Goal: Task Accomplishment & Management: Manage account settings

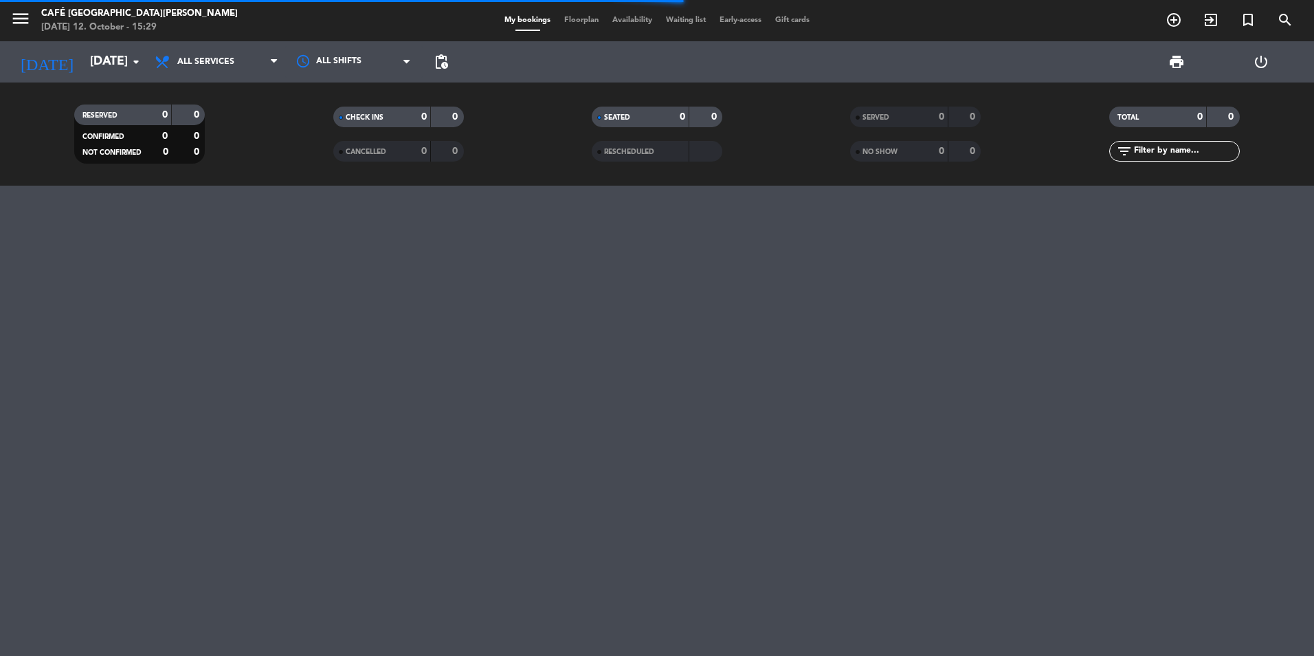
drag, startPoint x: 936, startPoint y: 117, endPoint x: 1123, endPoint y: 126, distance: 187.2
click at [937, 117] on div "0" at bounding box center [930, 117] width 27 height 16
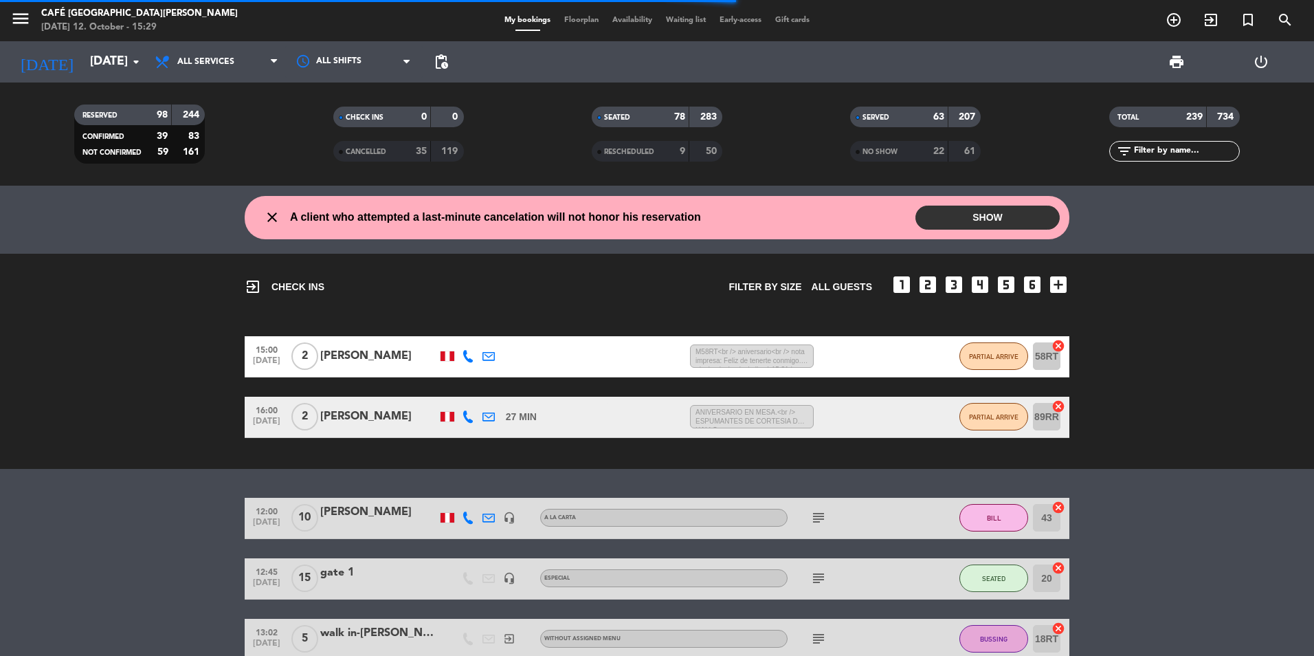
click at [1190, 151] on input "text" at bounding box center [1186, 151] width 107 height 15
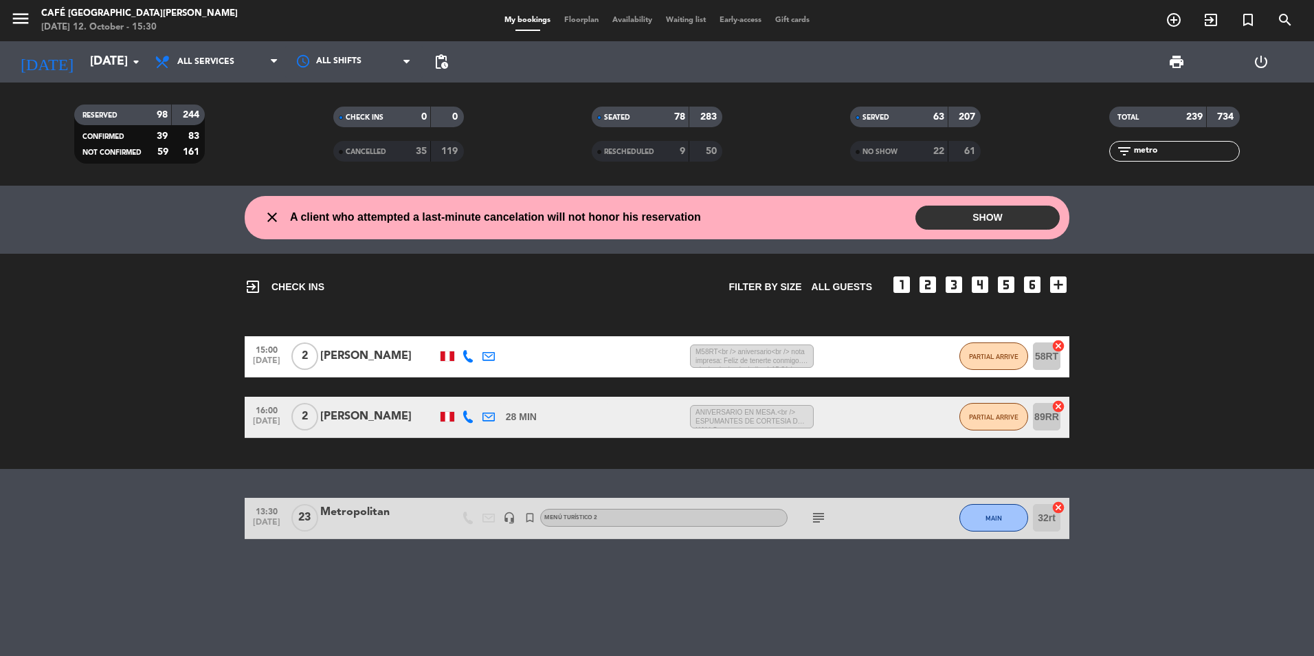
drag, startPoint x: 1218, startPoint y: 455, endPoint x: 1237, endPoint y: 423, distance: 37.6
click at [1226, 443] on div "exit_to_app CHECK INS Filter by size All guests looks_one looks_two looks_3 loo…" at bounding box center [657, 361] width 1314 height 215
click at [359, 514] on div "Metropolitan" at bounding box center [378, 512] width 117 height 18
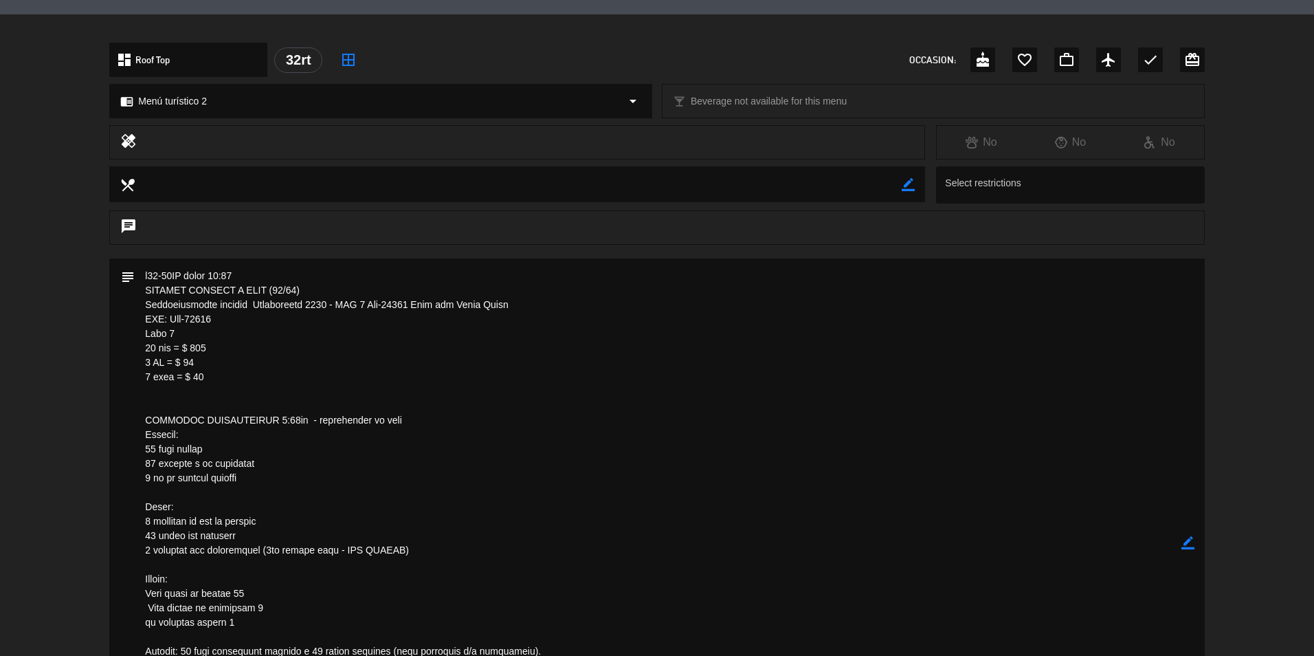
scroll to position [412, 0]
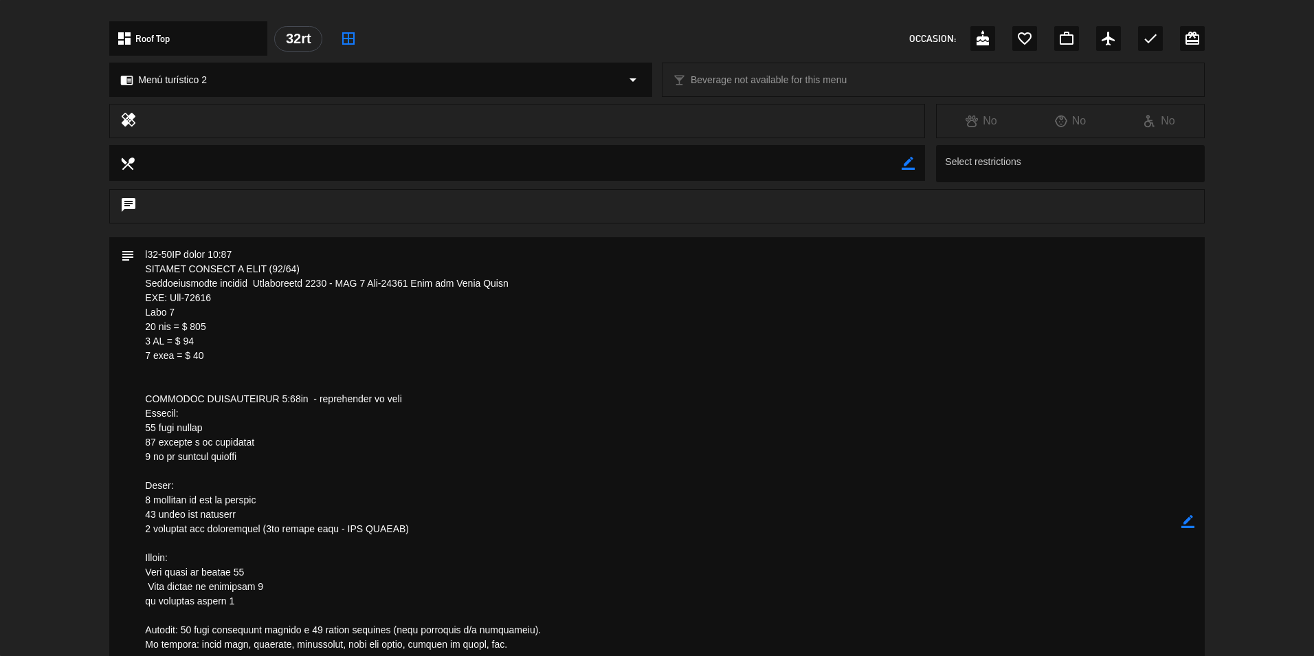
drag, startPoint x: 171, startPoint y: 298, endPoint x: 252, endPoint y: 298, distance: 80.4
click at [252, 298] on textarea at bounding box center [658, 521] width 1046 height 569
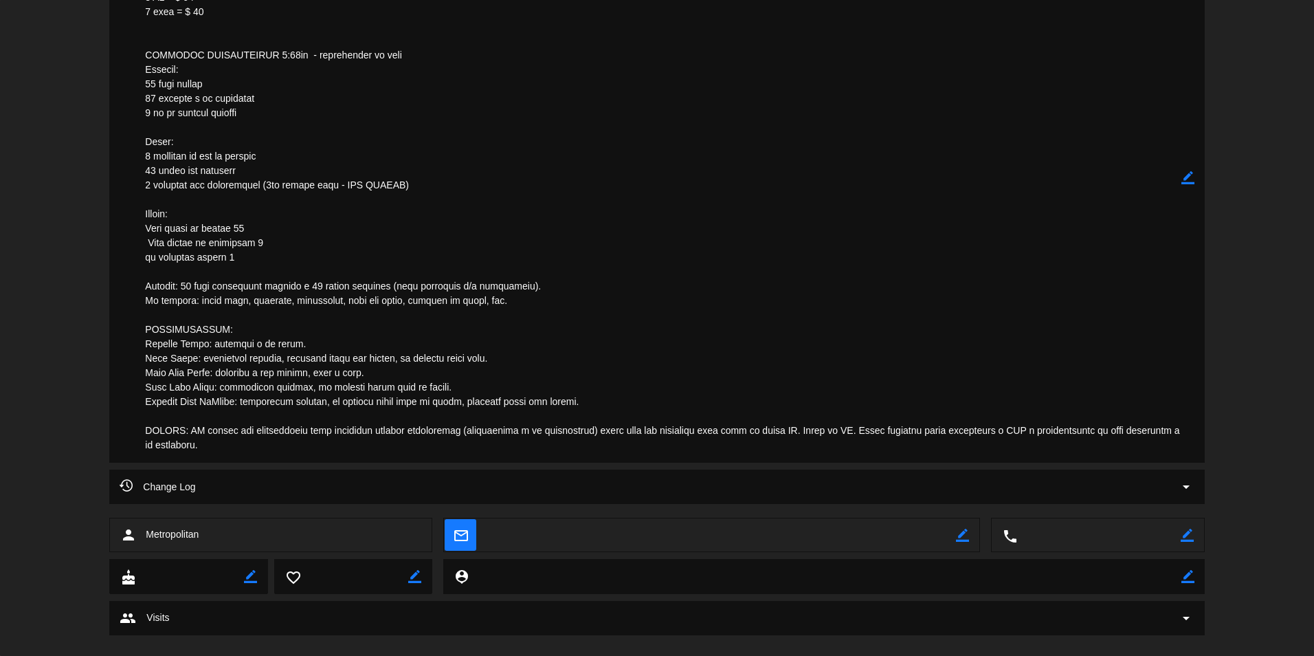
scroll to position [550, 0]
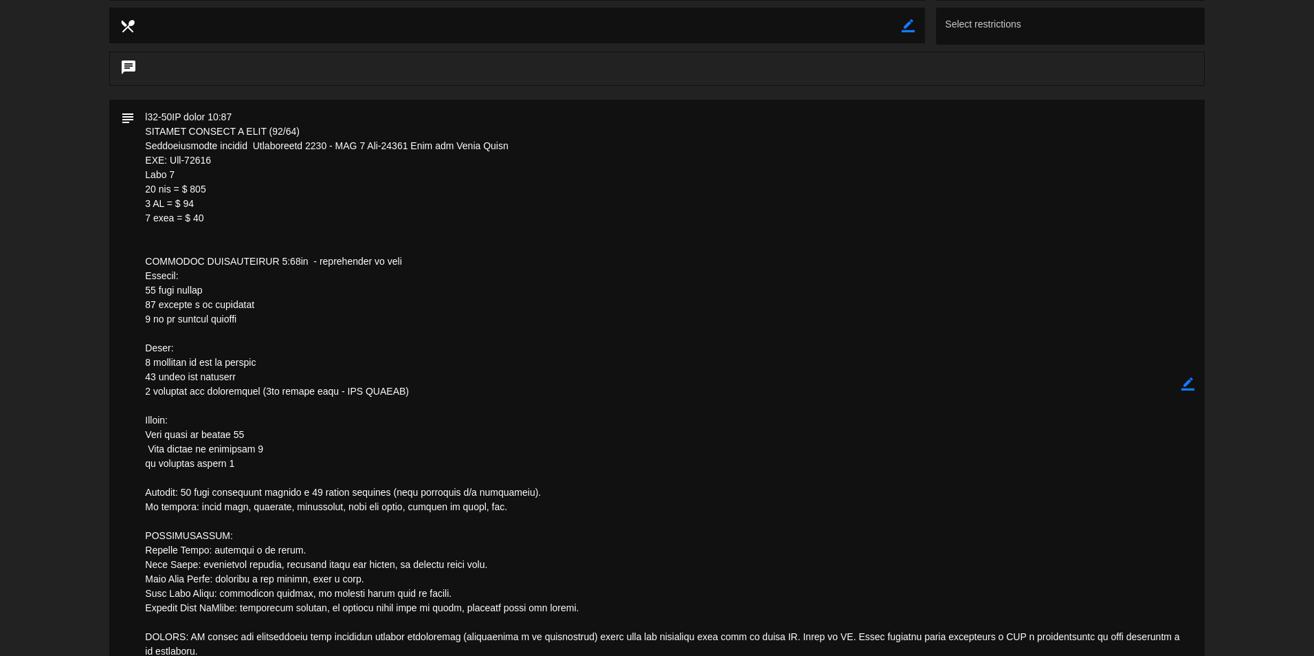
click at [235, 393] on textarea at bounding box center [658, 384] width 1046 height 569
click at [235, 224] on textarea at bounding box center [658, 384] width 1046 height 569
drag, startPoint x: 221, startPoint y: 160, endPoint x: 168, endPoint y: 155, distance: 53.2
click at [168, 155] on textarea at bounding box center [658, 384] width 1046 height 569
click at [1122, 302] on textarea at bounding box center [658, 384] width 1046 height 569
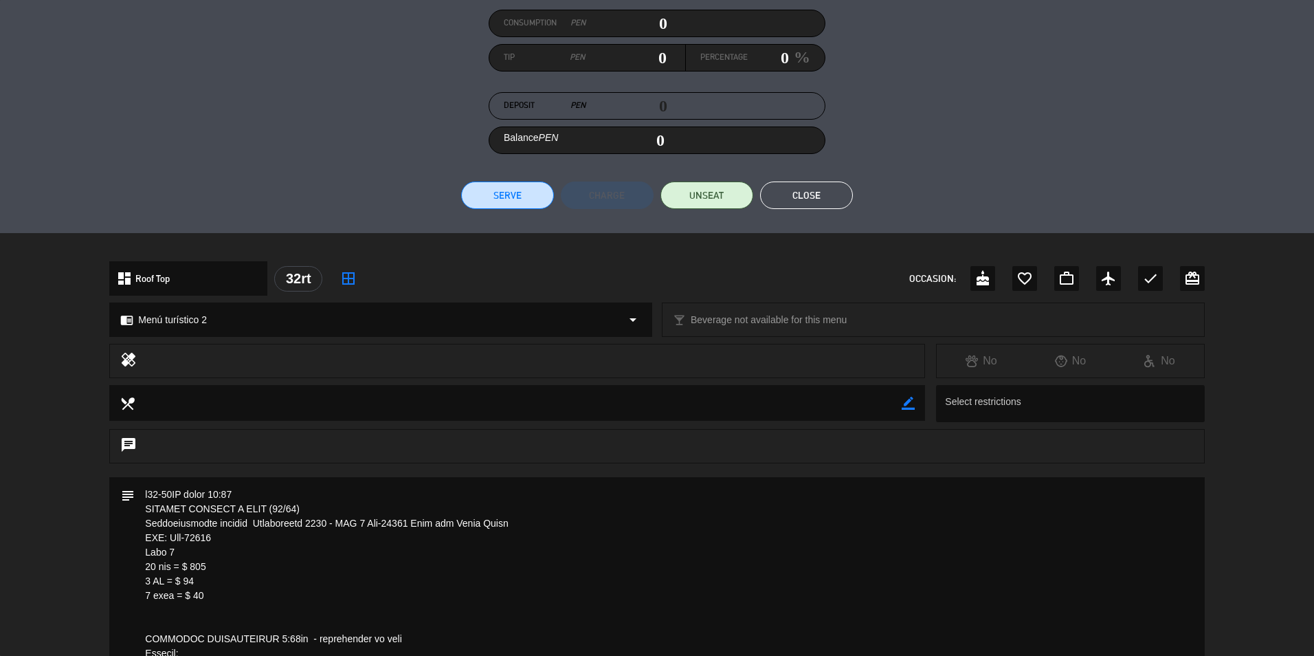
scroll to position [69, 0]
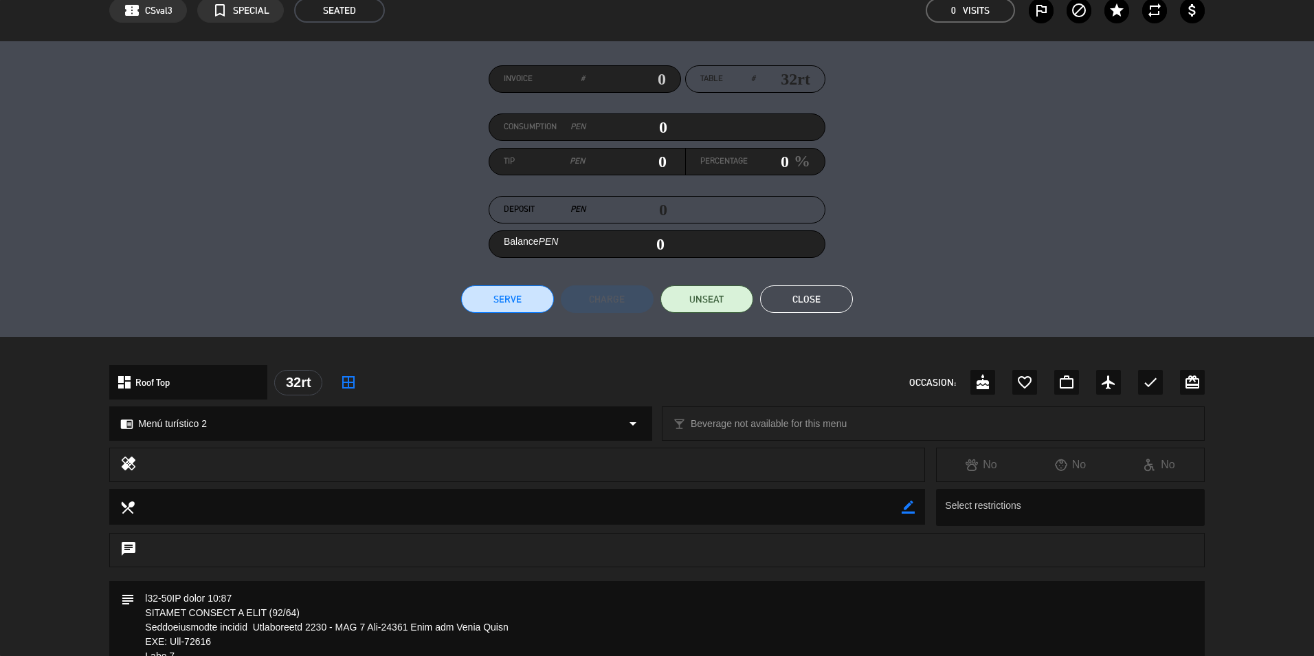
click at [826, 296] on button "Close" at bounding box center [806, 298] width 93 height 27
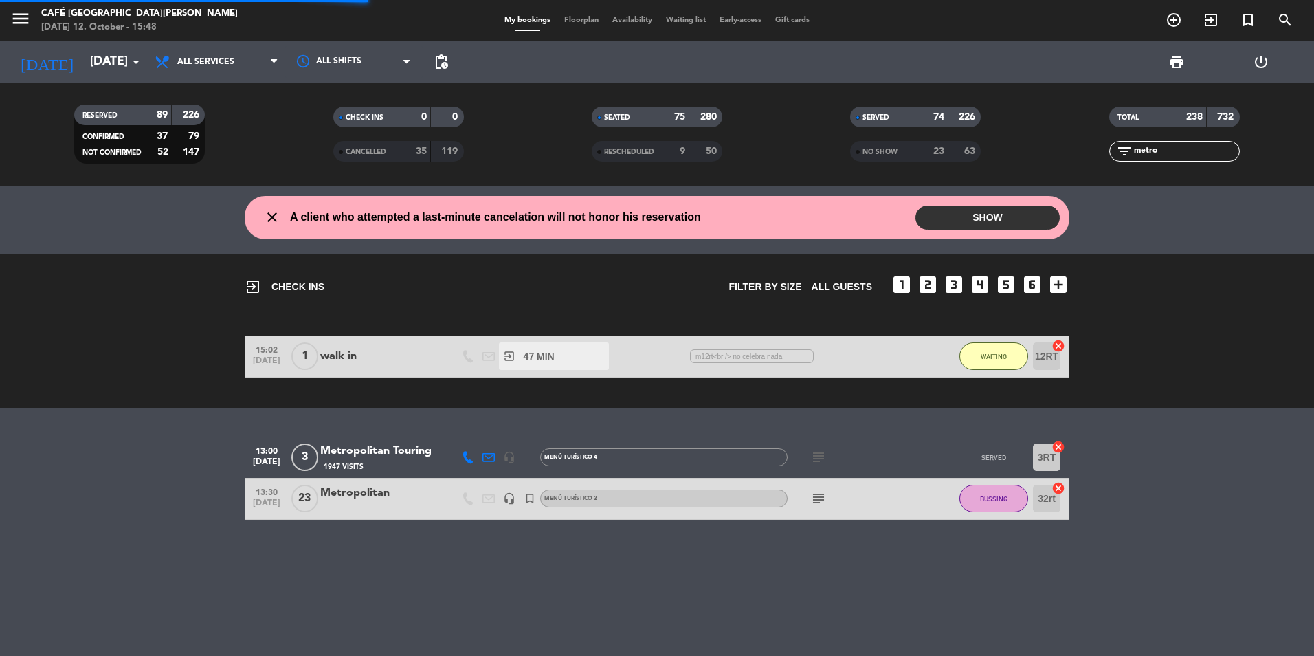
click at [1166, 155] on input "metro" at bounding box center [1186, 151] width 107 height 15
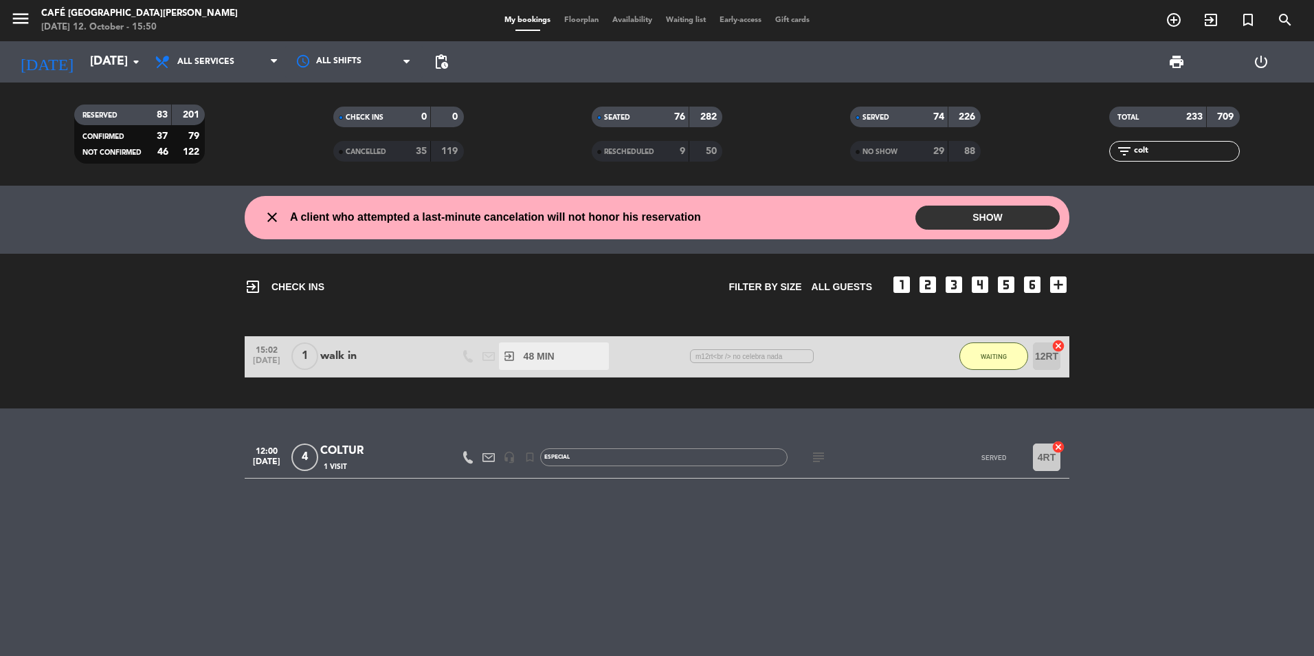
type input "colt"
drag, startPoint x: 672, startPoint y: 585, endPoint x: 440, endPoint y: 488, distance: 251.7
click at [671, 583] on div "close A client who attempted a last-minute cancelation will not honor his reser…" at bounding box center [657, 421] width 1314 height 470
click at [331, 448] on div "COLTUR" at bounding box center [378, 451] width 117 height 18
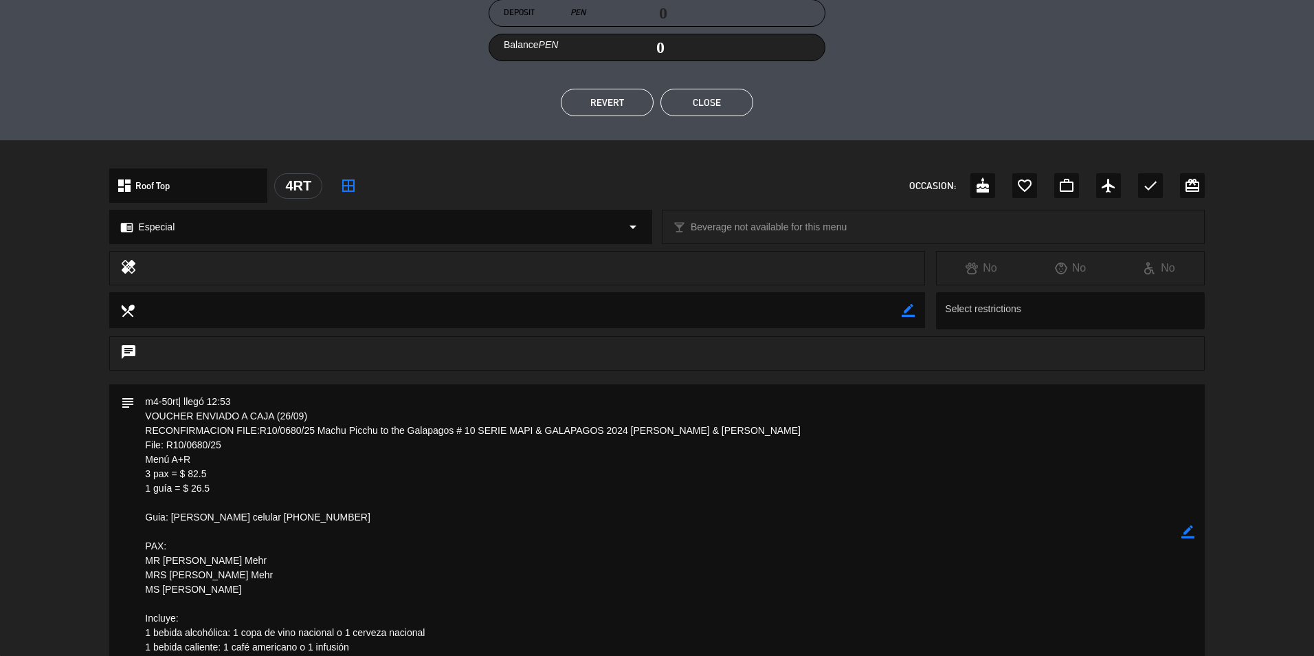
scroll to position [412, 0]
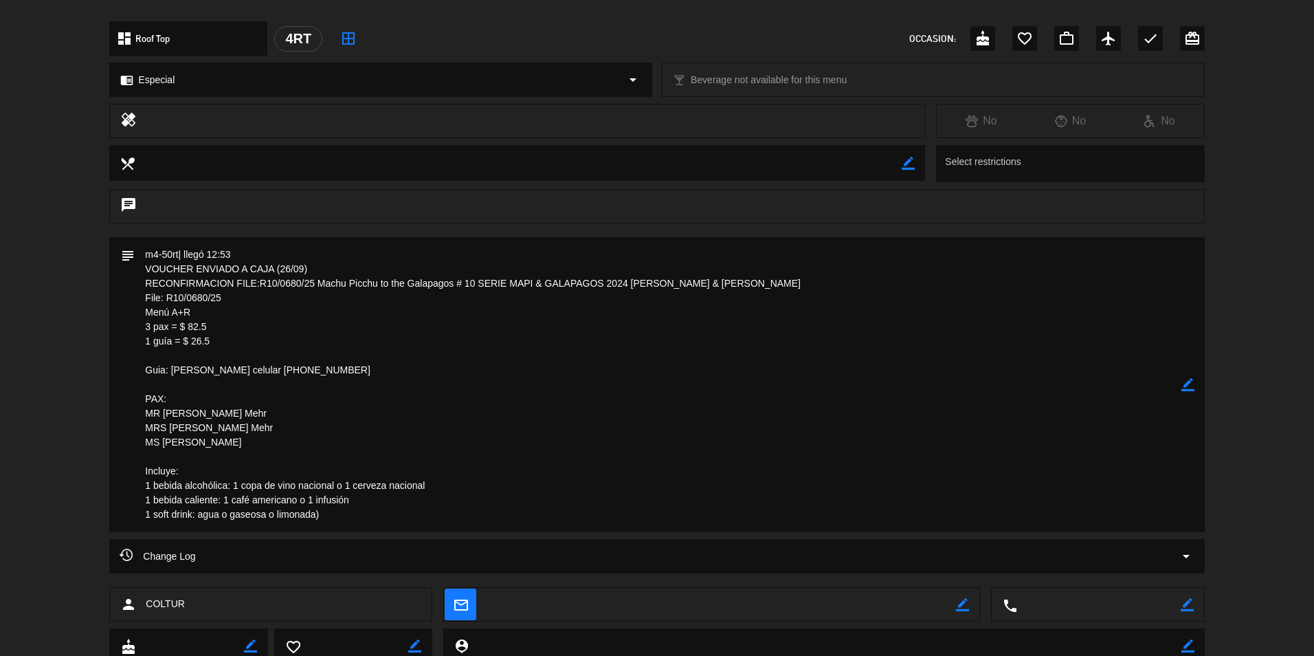
click at [611, 528] on textarea at bounding box center [658, 384] width 1046 height 295
